Goal: Submit feedback/report problem: Submit feedback/report problem

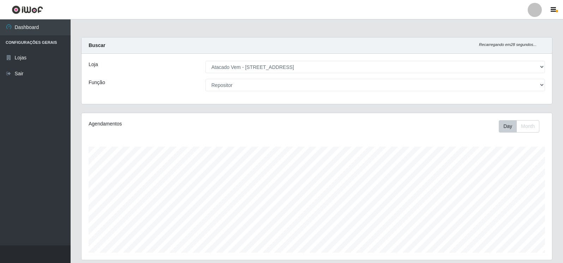
select select "455"
select select "24"
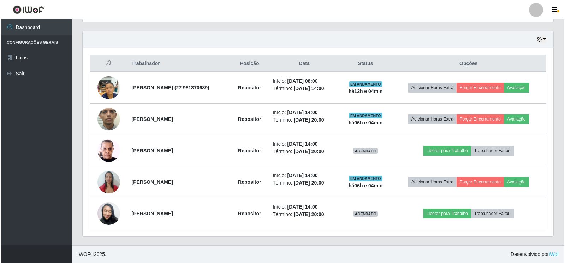
scroll to position [147, 471]
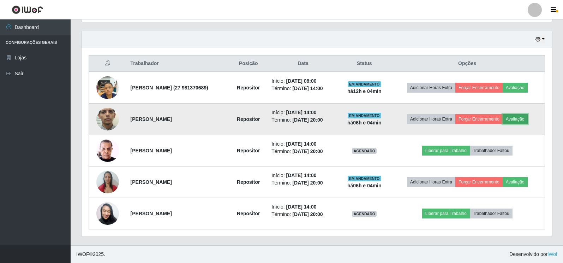
click at [520, 118] on button "Avaliação" at bounding box center [515, 119] width 25 height 10
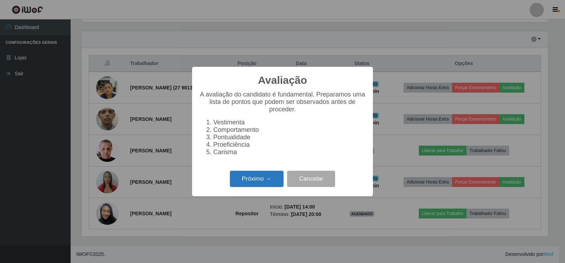
click at [264, 185] on button "Próximo →" at bounding box center [257, 179] width 54 height 17
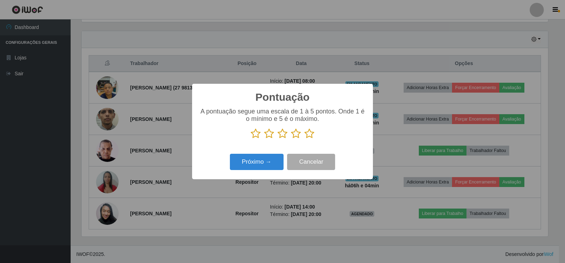
click at [311, 137] on icon at bounding box center [310, 133] width 10 height 11
click at [305, 139] on input "radio" at bounding box center [305, 139] width 0 height 0
click at [258, 166] on button "Próximo →" at bounding box center [257, 162] width 54 height 17
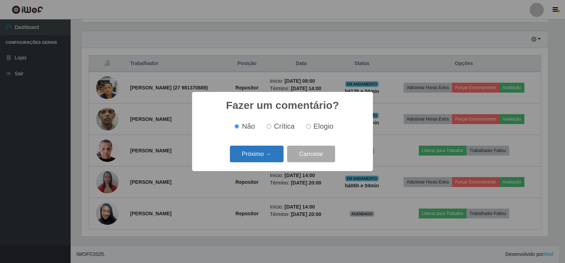
click at [264, 156] on button "Próximo →" at bounding box center [257, 154] width 54 height 17
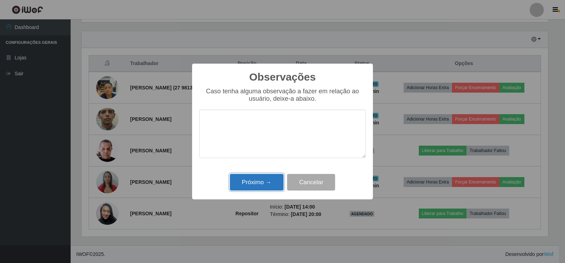
click at [255, 181] on button "Próximo →" at bounding box center [257, 182] width 54 height 17
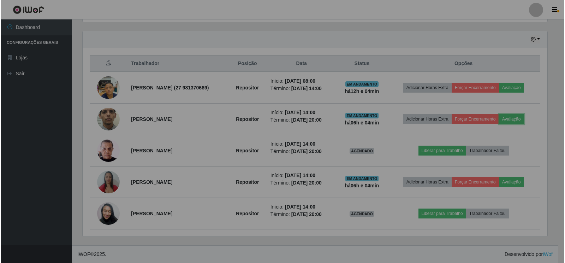
scroll to position [147, 471]
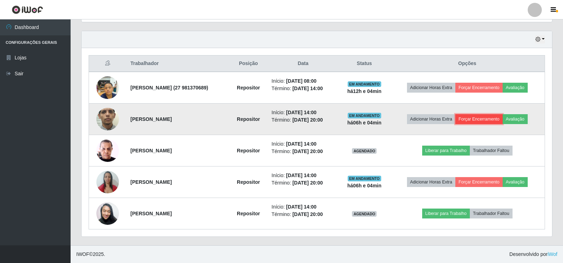
click at [486, 119] on button "Forçar Encerramento" at bounding box center [479, 119] width 47 height 10
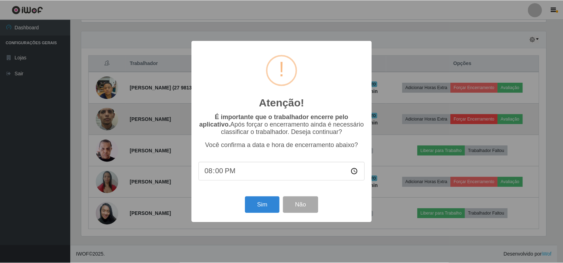
scroll to position [147, 467]
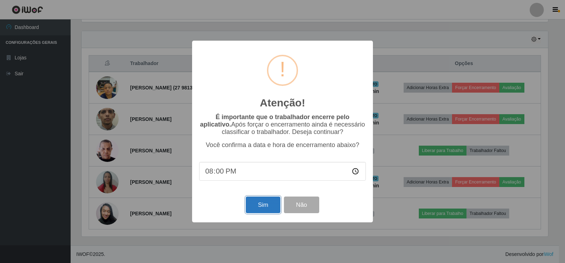
click at [262, 210] on button "Sim" at bounding box center [263, 204] width 34 height 17
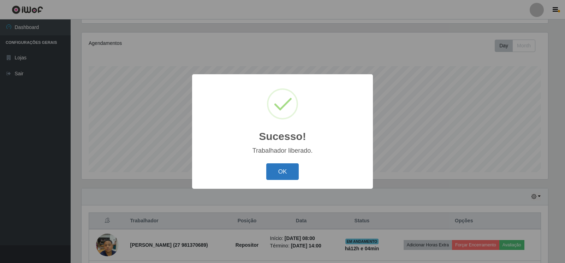
click at [294, 171] on button "OK" at bounding box center [282, 171] width 33 height 17
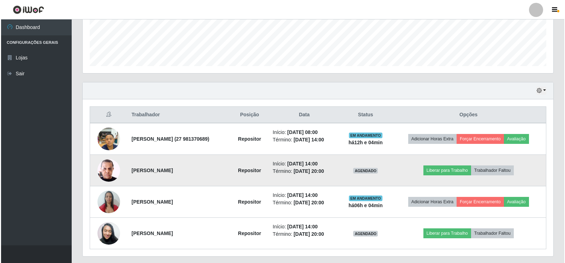
scroll to position [206, 0]
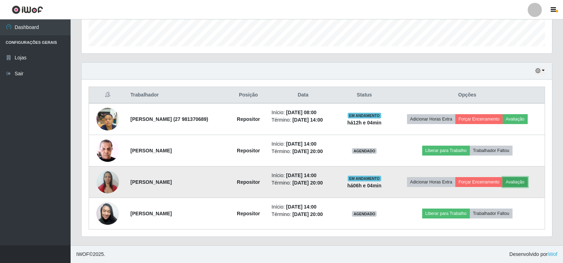
click at [519, 180] on button "Avaliação" at bounding box center [515, 182] width 25 height 10
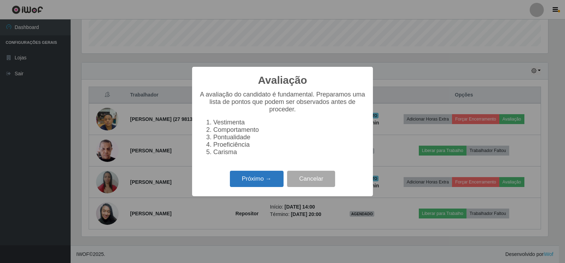
click at [259, 182] on button "Próximo →" at bounding box center [257, 179] width 54 height 17
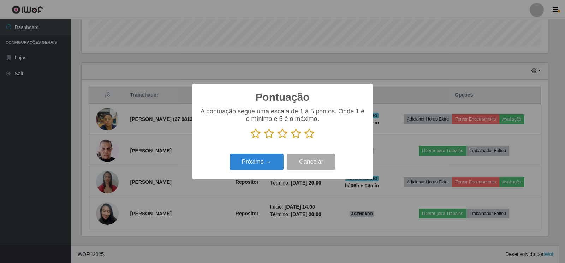
click at [311, 136] on icon at bounding box center [310, 133] width 10 height 11
click at [305, 139] on input "radio" at bounding box center [305, 139] width 0 height 0
click at [268, 163] on button "Próximo →" at bounding box center [257, 162] width 54 height 17
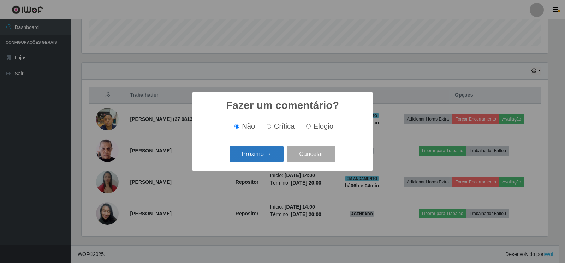
click at [267, 156] on button "Próximo →" at bounding box center [257, 154] width 54 height 17
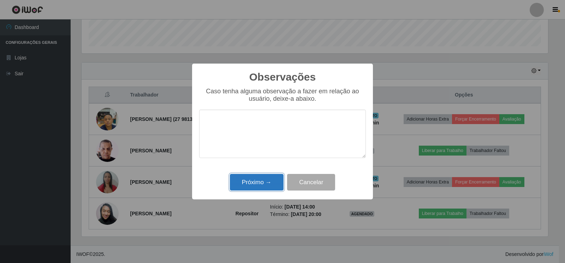
click at [259, 183] on button "Próximo →" at bounding box center [257, 182] width 54 height 17
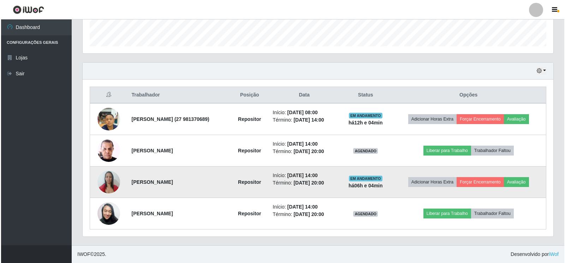
scroll to position [147, 471]
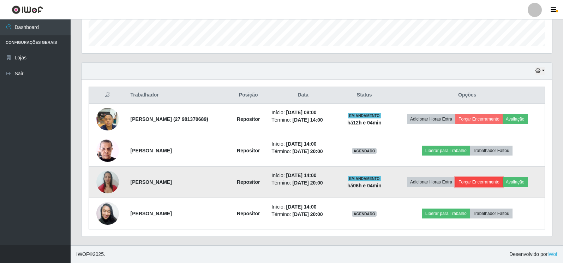
click at [491, 184] on button "Forçar Encerramento" at bounding box center [479, 182] width 47 height 10
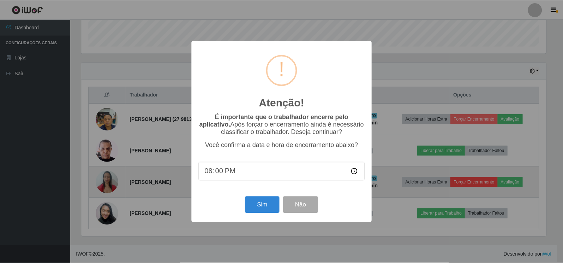
scroll to position [147, 467]
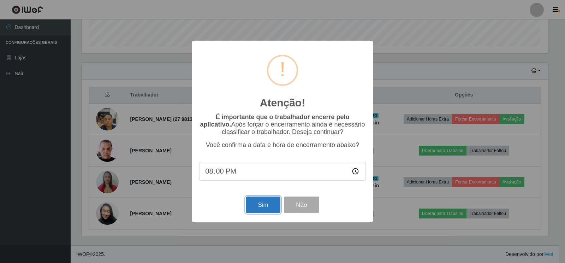
click at [264, 207] on button "Sim" at bounding box center [263, 204] width 34 height 17
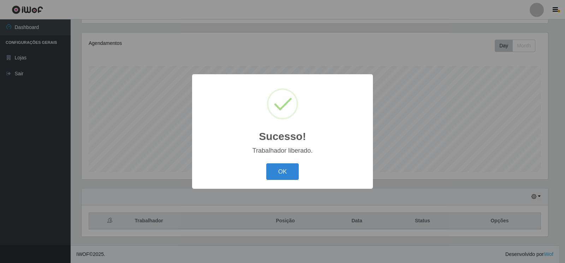
scroll to position [0, 0]
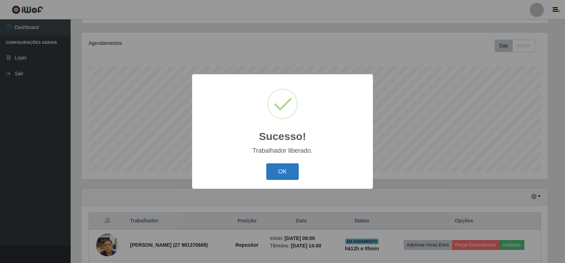
click at [283, 169] on button "OK" at bounding box center [282, 171] width 33 height 17
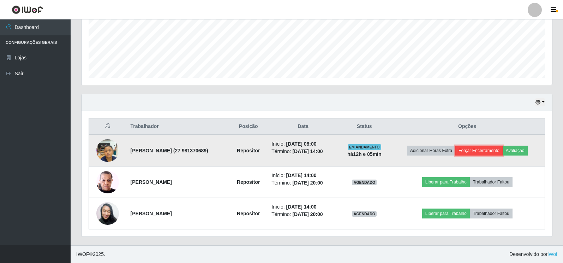
click at [490, 154] on button "Forçar Encerramento" at bounding box center [479, 151] width 47 height 10
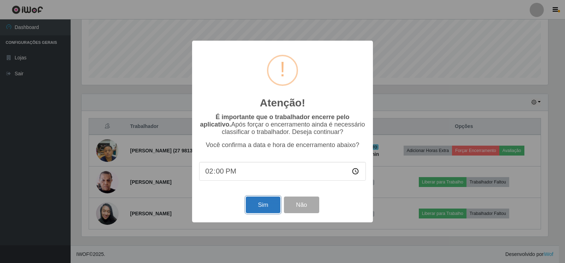
click at [257, 208] on button "Sim" at bounding box center [263, 204] width 34 height 17
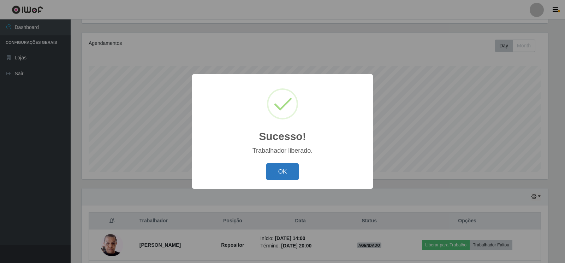
click at [277, 170] on button "OK" at bounding box center [282, 171] width 33 height 17
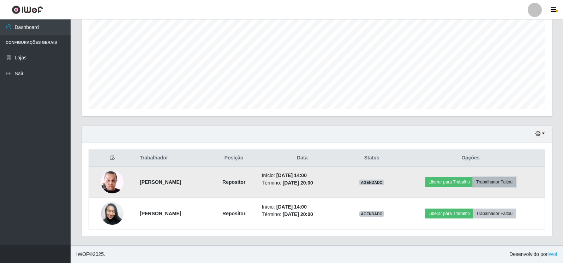
click at [502, 183] on button "Trabalhador Faltou" at bounding box center [494, 182] width 43 height 10
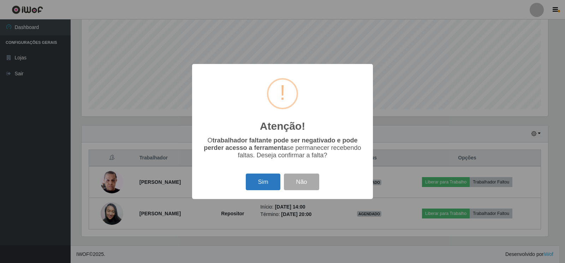
click at [265, 188] on button "Sim" at bounding box center [263, 181] width 34 height 17
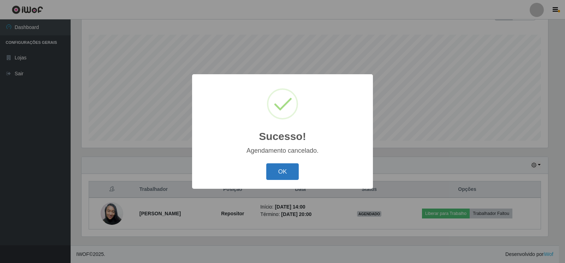
click at [288, 177] on button "OK" at bounding box center [282, 171] width 33 height 17
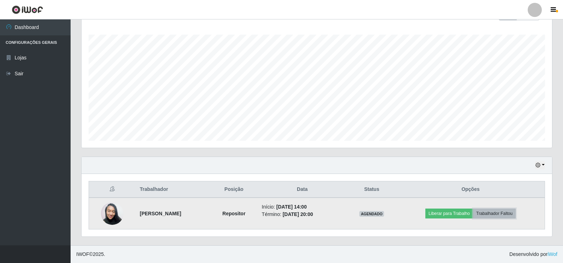
click at [495, 213] on button "Trabalhador Faltou" at bounding box center [494, 213] width 43 height 10
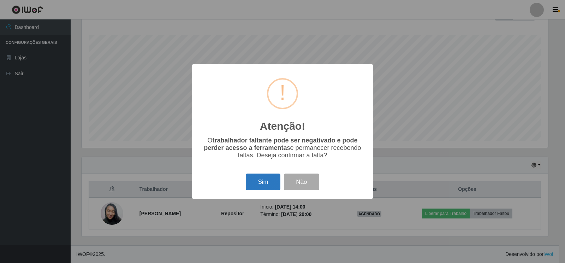
click at [270, 188] on button "Sim" at bounding box center [263, 181] width 34 height 17
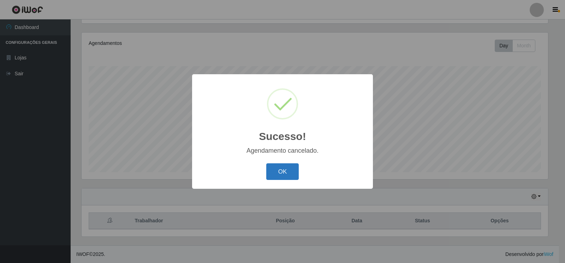
click at [266, 175] on button "OK" at bounding box center [282, 171] width 33 height 17
